Goal: Information Seeking & Learning: Learn about a topic

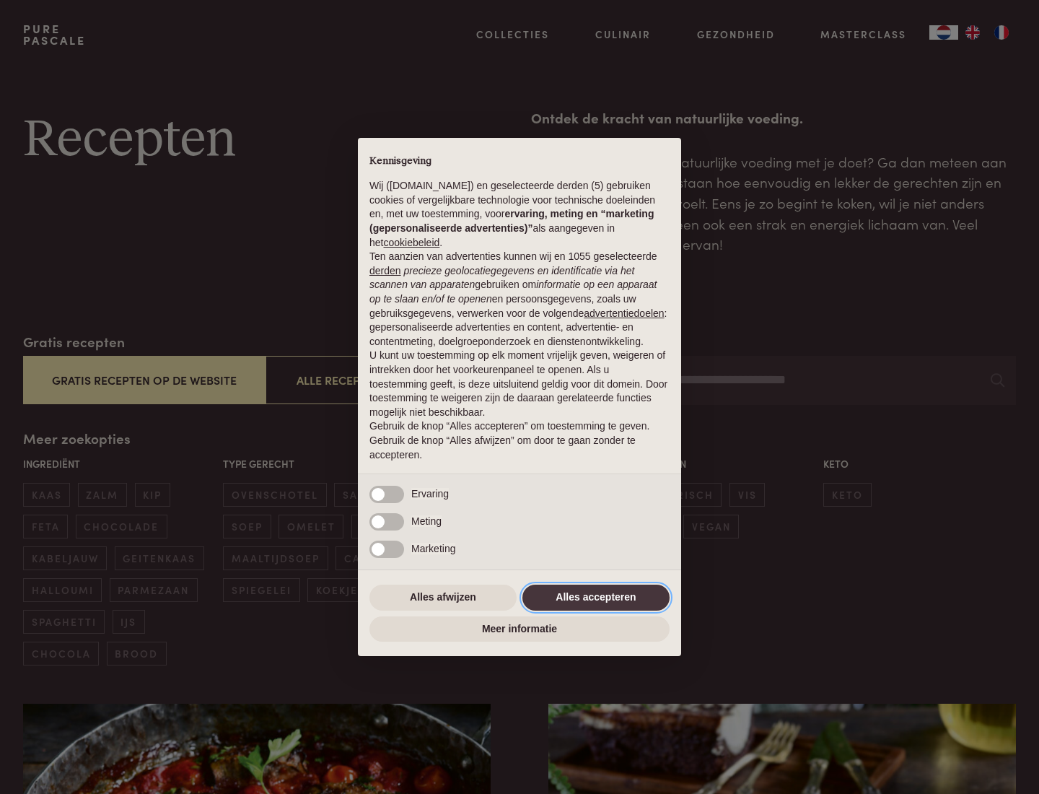
click at [596, 597] on button "Alles accepteren" at bounding box center [595, 597] width 147 height 26
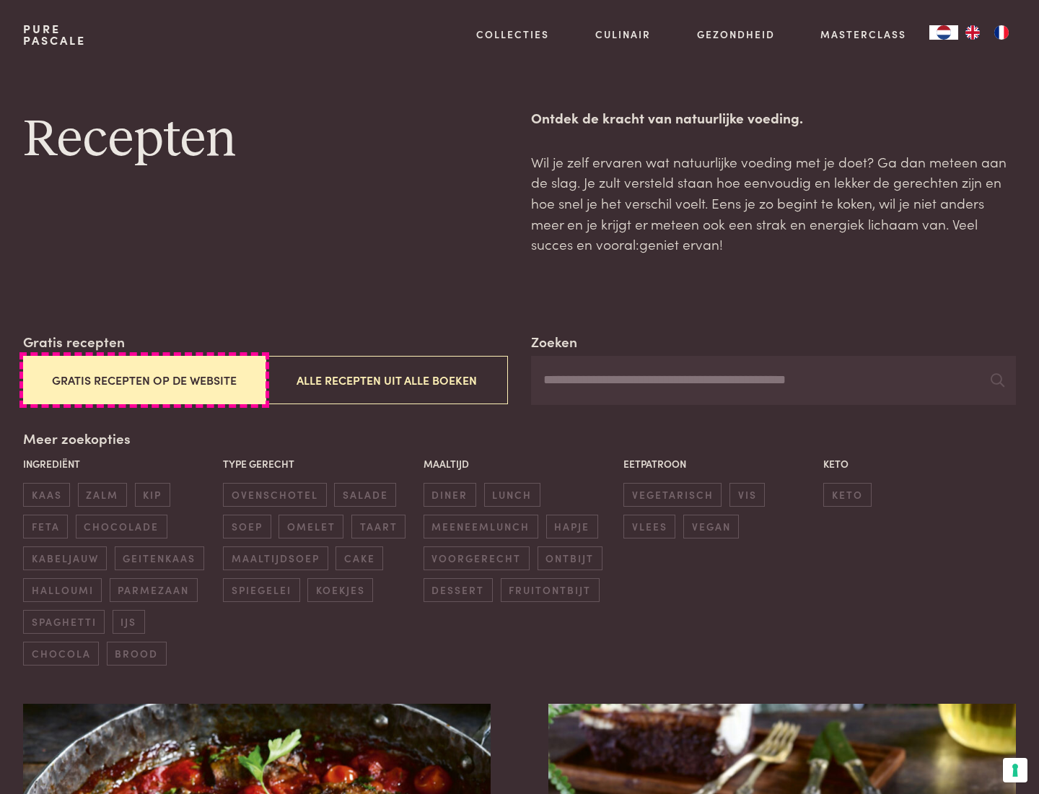
click at [144, 380] on button "Gratis recepten op de website" at bounding box center [144, 380] width 242 height 48
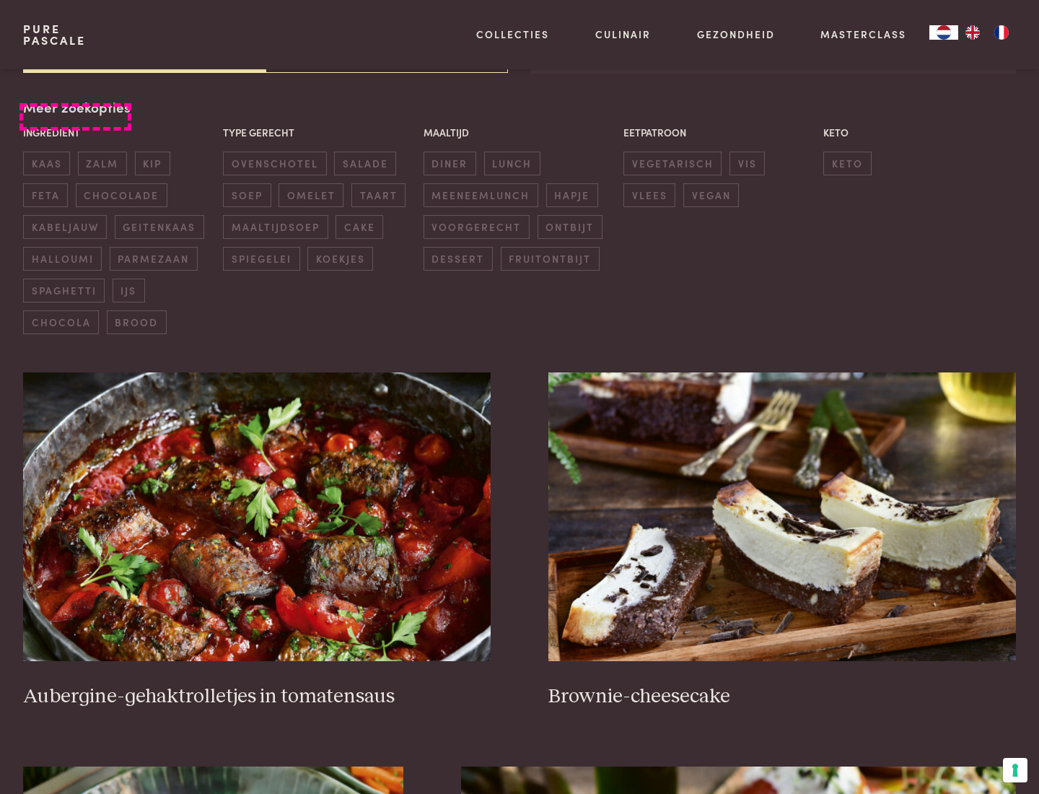
click at [75, 107] on div "Meer zoekopties Ingrediënt kaas zalm kip feta chocolade kabeljauw geitenkaas ha…" at bounding box center [519, 215] width 993 height 237
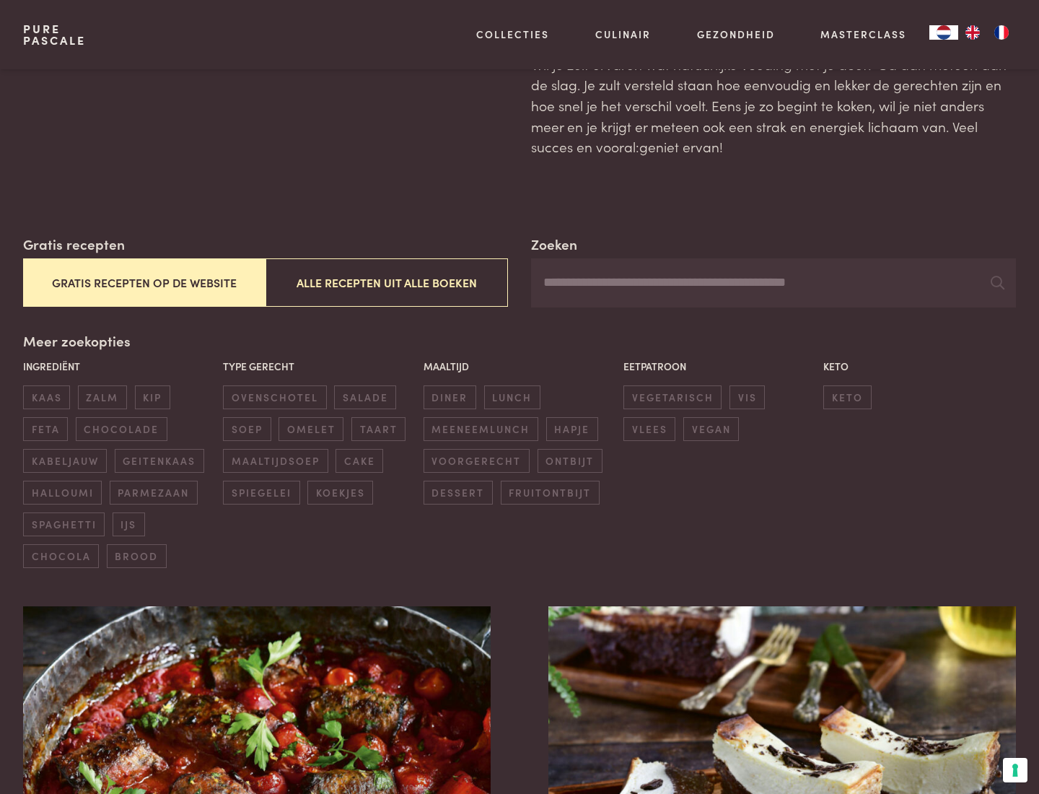
click at [102, 397] on span "zalm" at bounding box center [102, 397] width 49 height 24
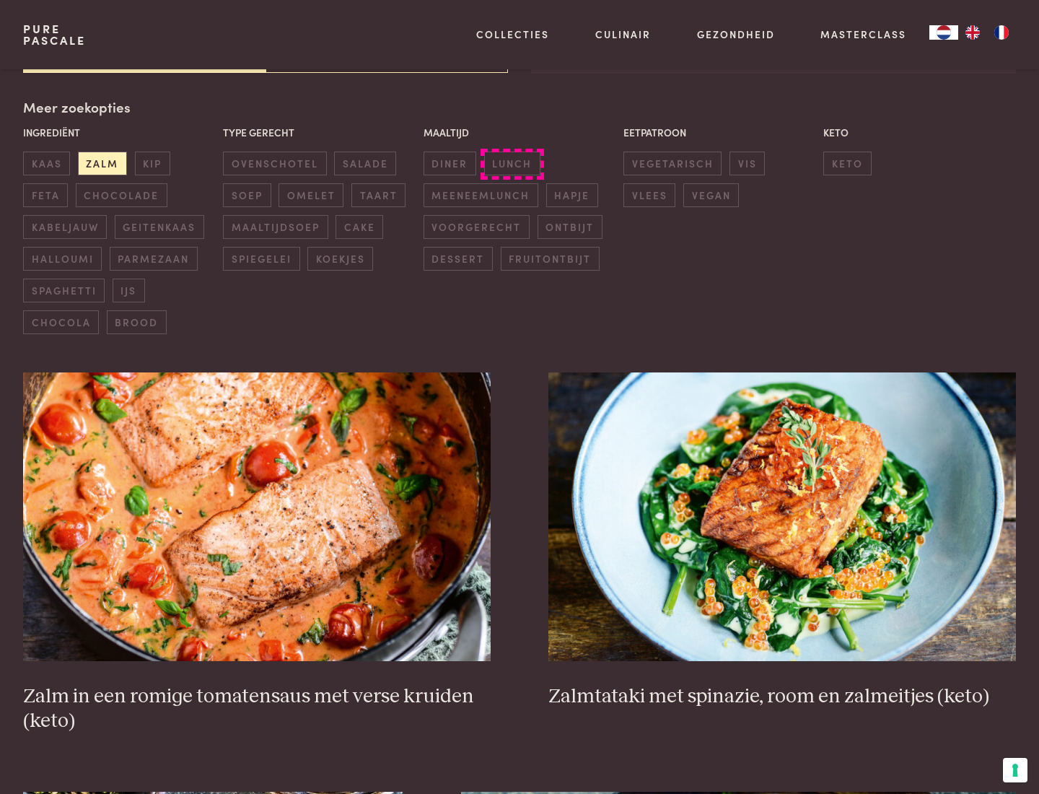
click at [512, 163] on span "lunch" at bounding box center [512, 164] width 56 height 24
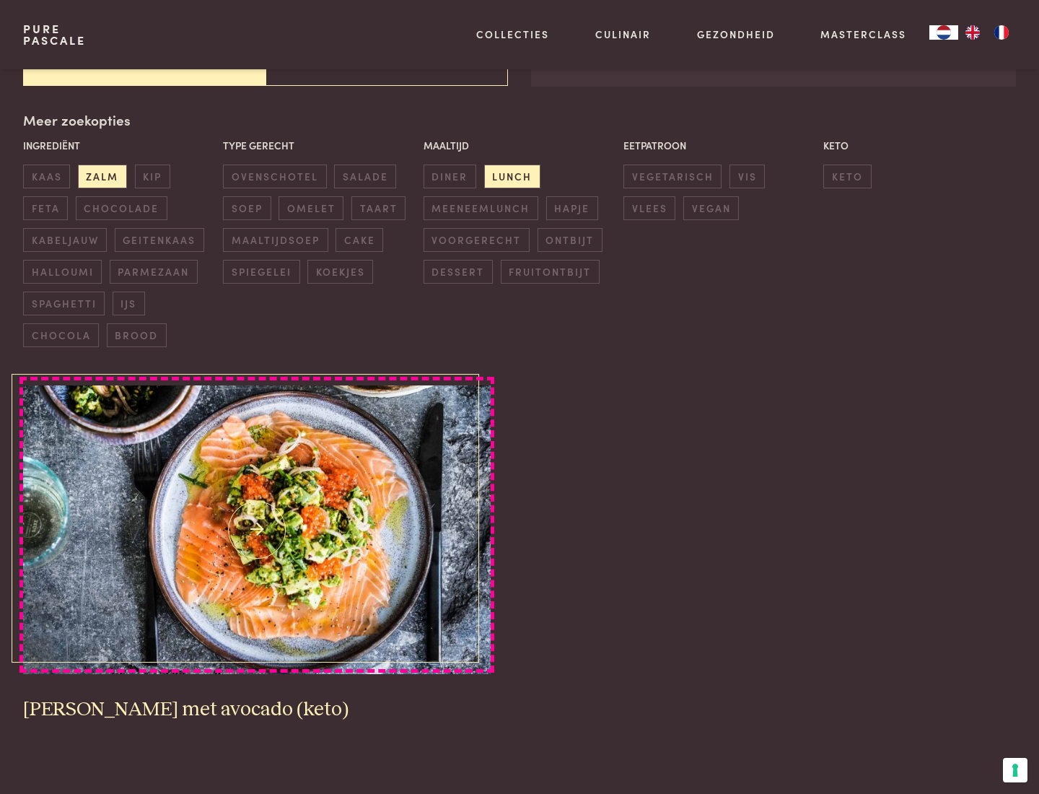
click at [257, 530] on img at bounding box center [257, 529] width 468 height 289
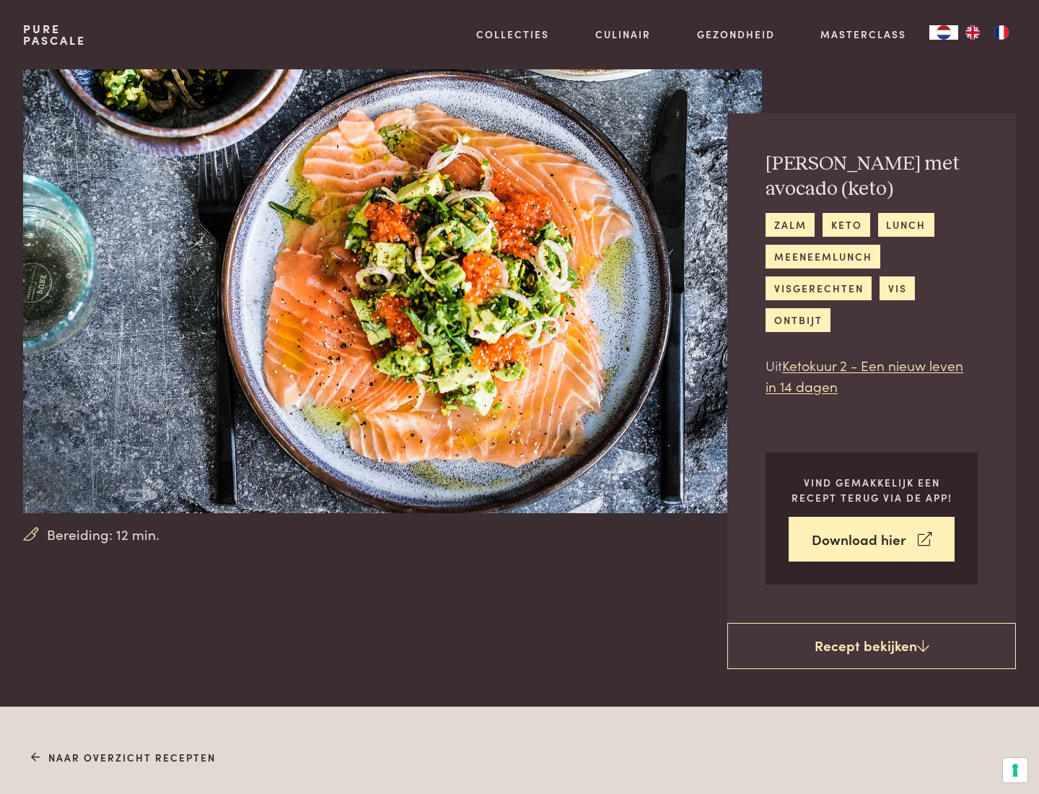
scroll to position [827, 0]
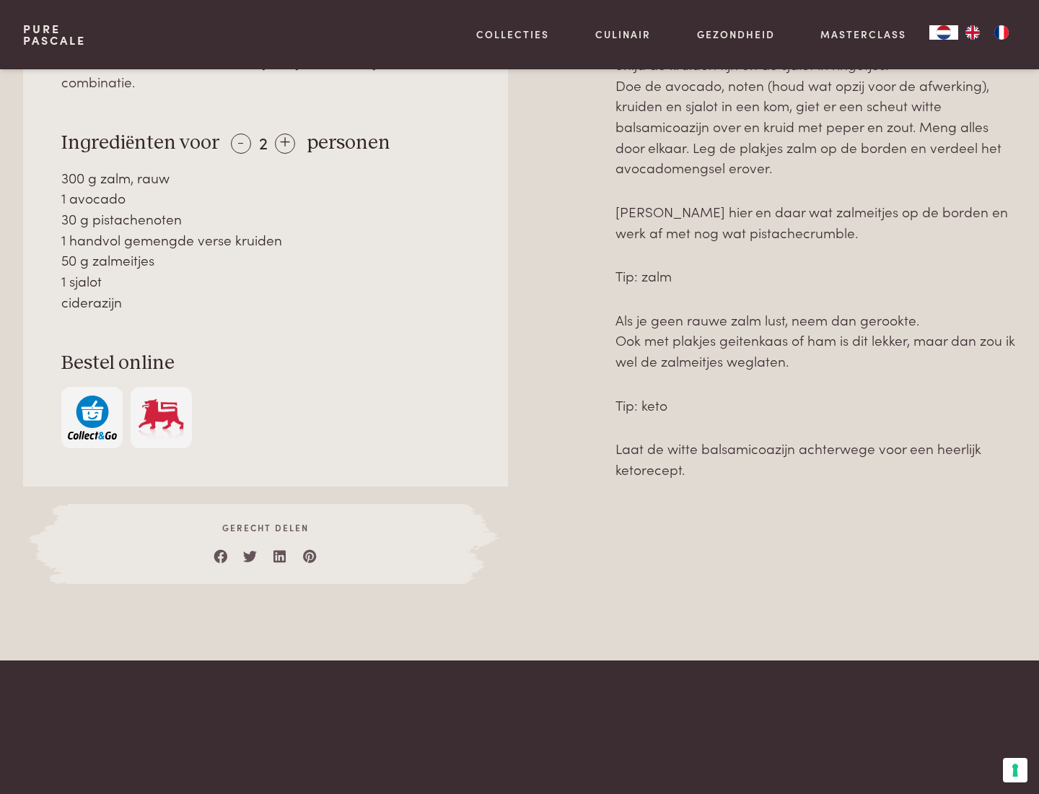
click at [92, 396] on img "button" at bounding box center [92, 417] width 49 height 44
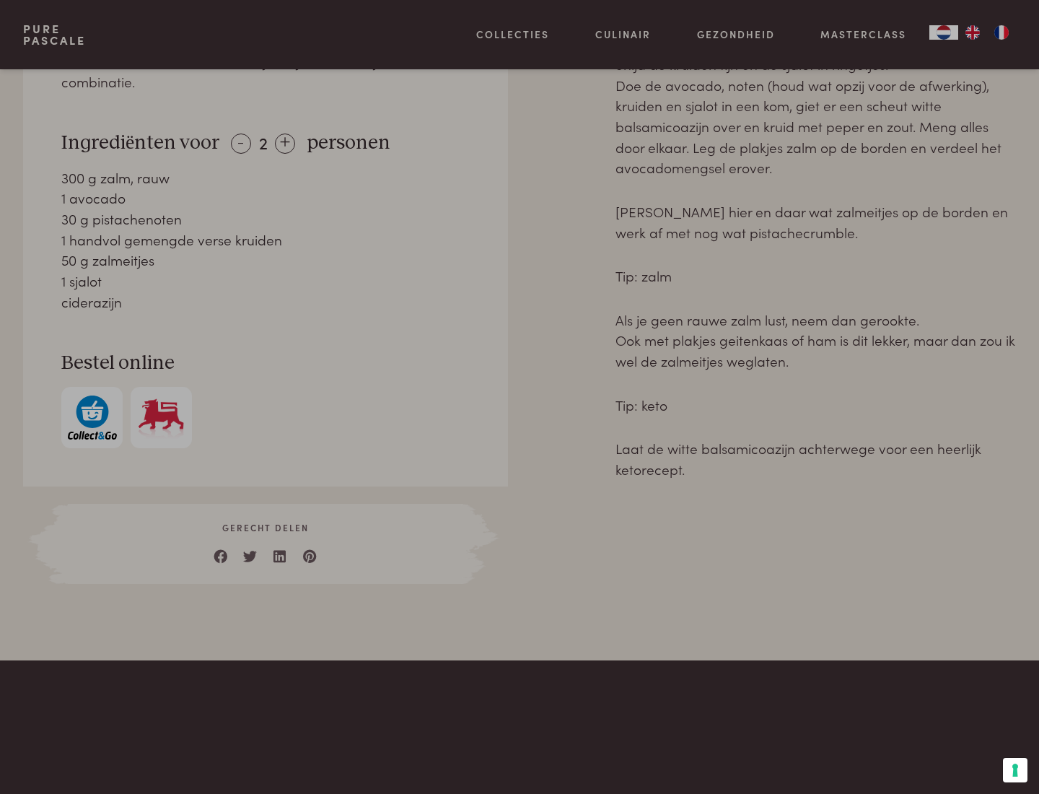
scroll to position [587, 0]
